Goal: Find contact information: Obtain details needed to contact an individual or organization

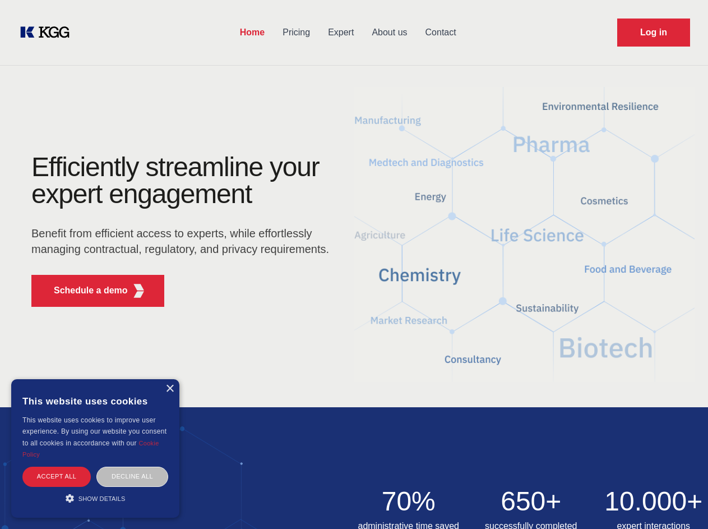
click at [354, 264] on div "Efficiently streamline your expert engagement Benefit from efficient access to …" at bounding box center [183, 235] width 341 height 162
click at [84, 290] on p "Schedule a demo" at bounding box center [91, 290] width 74 height 13
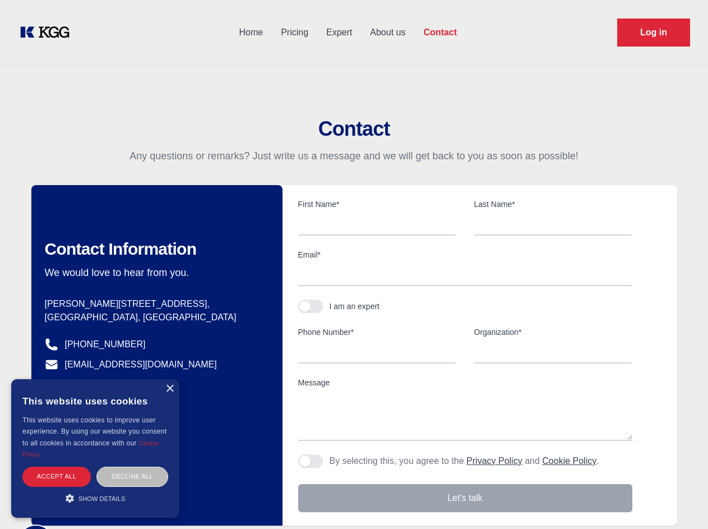
click at [169, 389] on div "× This website uses cookies This website uses cookies to improve user experienc…" at bounding box center [95, 448] width 168 height 138
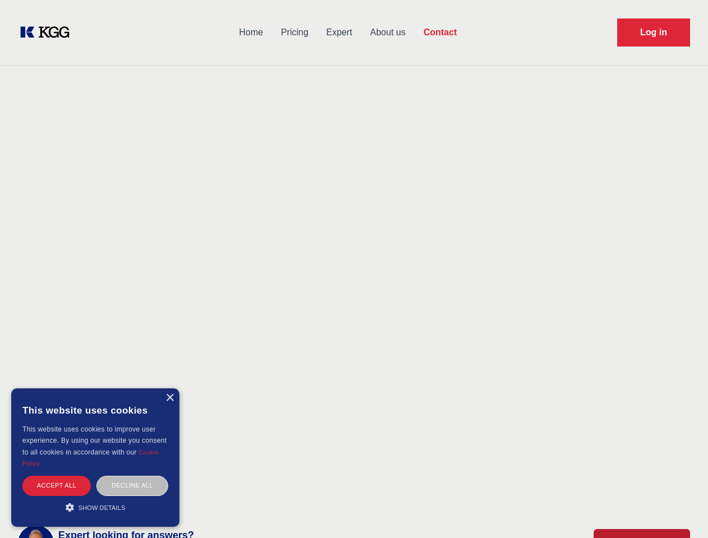
click at [57, 476] on div "Accept all" at bounding box center [56, 486] width 68 height 20
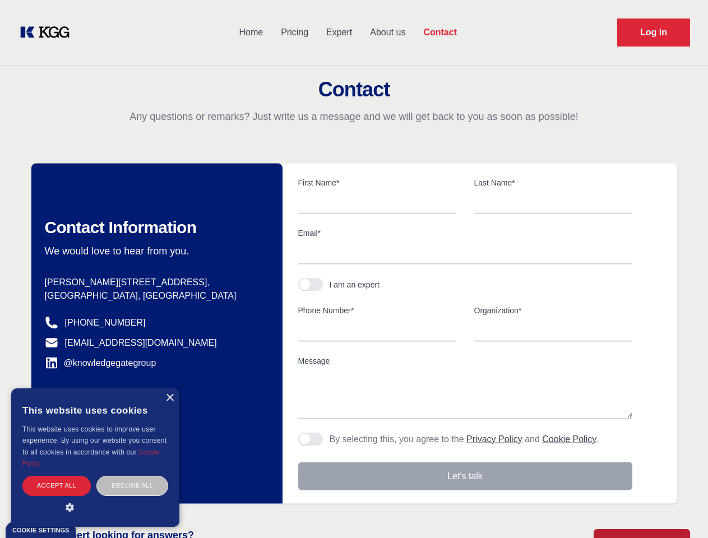
click at [132, 476] on div "Contact Information We would love to hear from you. Postal address [PERSON_NAME…" at bounding box center [156, 334] width 251 height 340
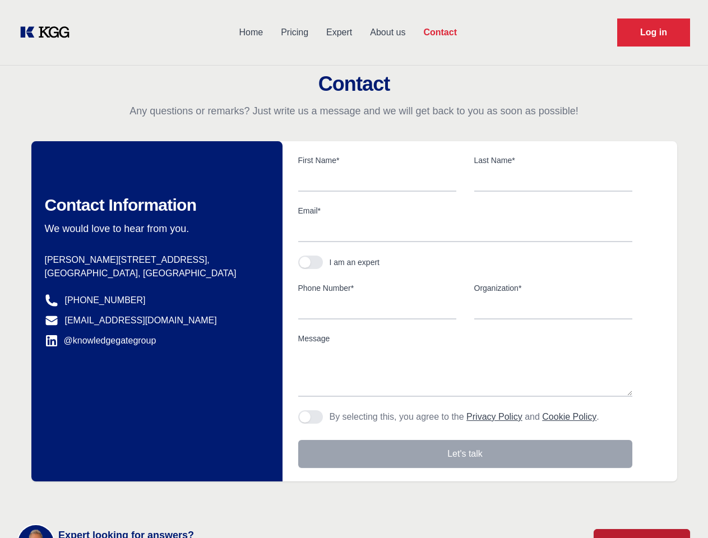
click at [95, 498] on main "Contact Any questions or remarks? Just write us a message and we will get back …" at bounding box center [354, 292] width 708 height 584
